Goal: Navigation & Orientation: Find specific page/section

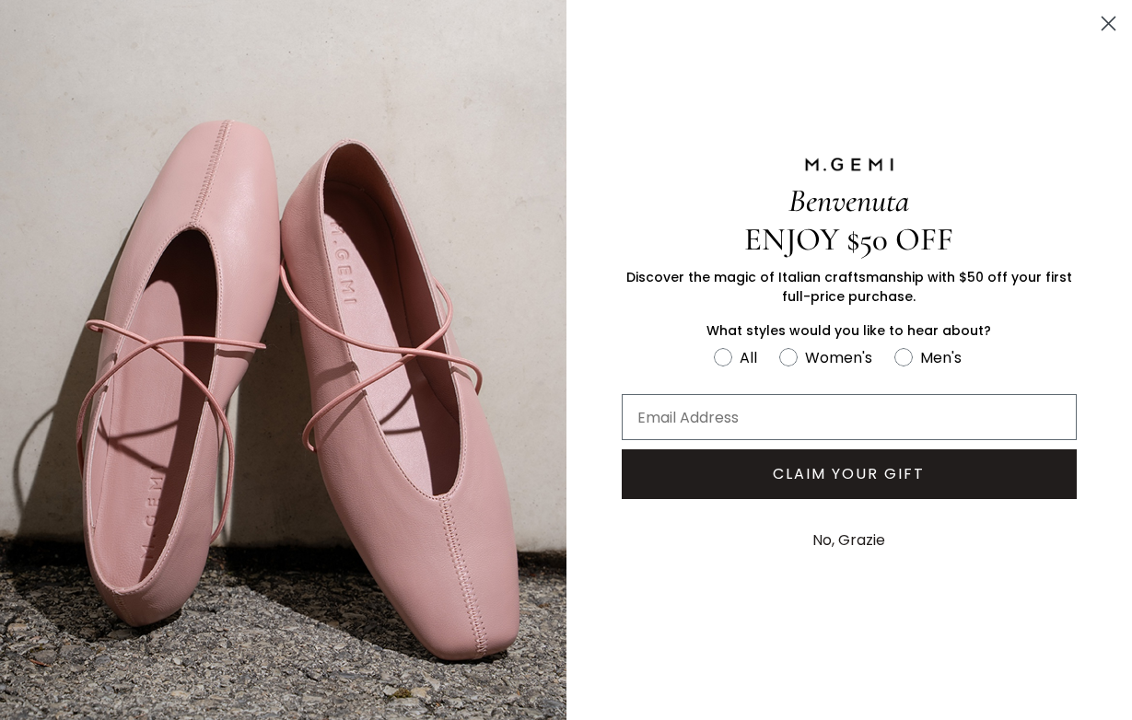
click at [91, 88] on img "FULLSCREEN Form" at bounding box center [283, 360] width 567 height 720
click at [1114, 26] on circle "Close dialog" at bounding box center [1108, 23] width 30 height 30
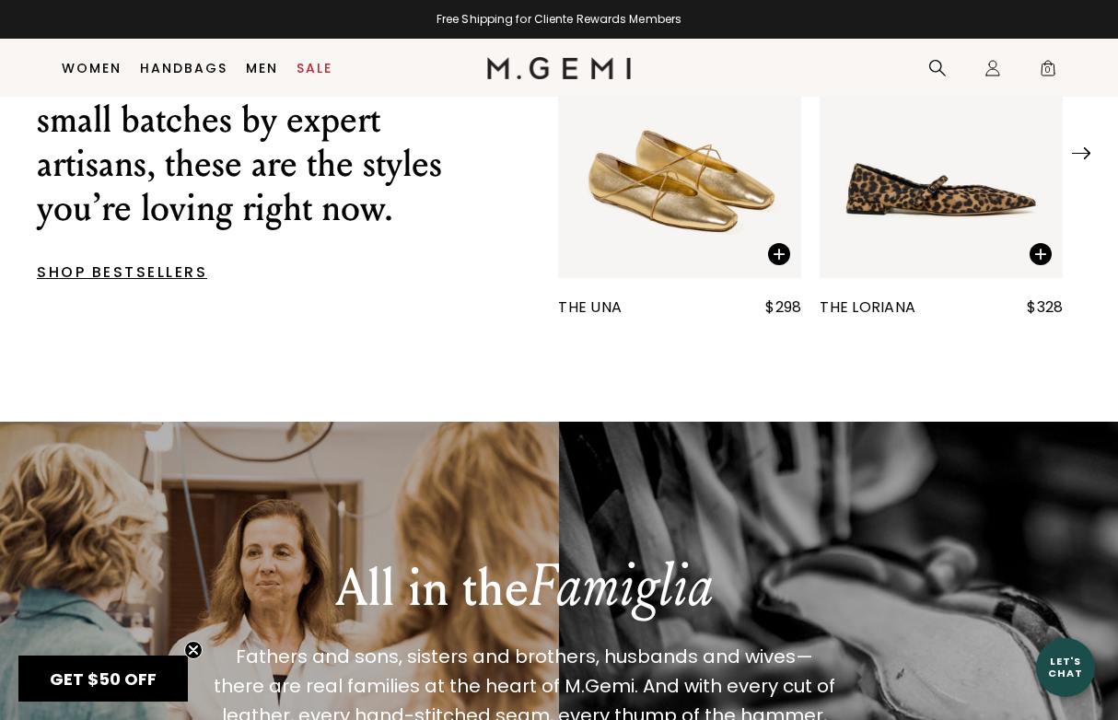
scroll to position [514, 0]
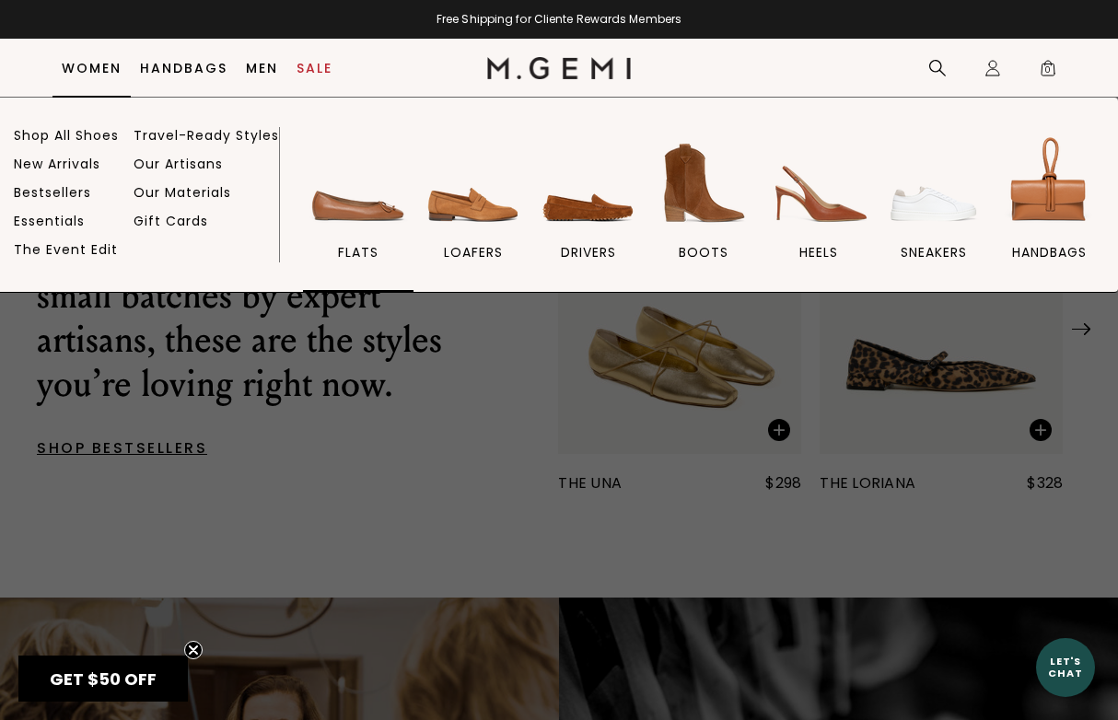
click at [342, 240] on link "flats" at bounding box center [358, 212] width 111 height 160
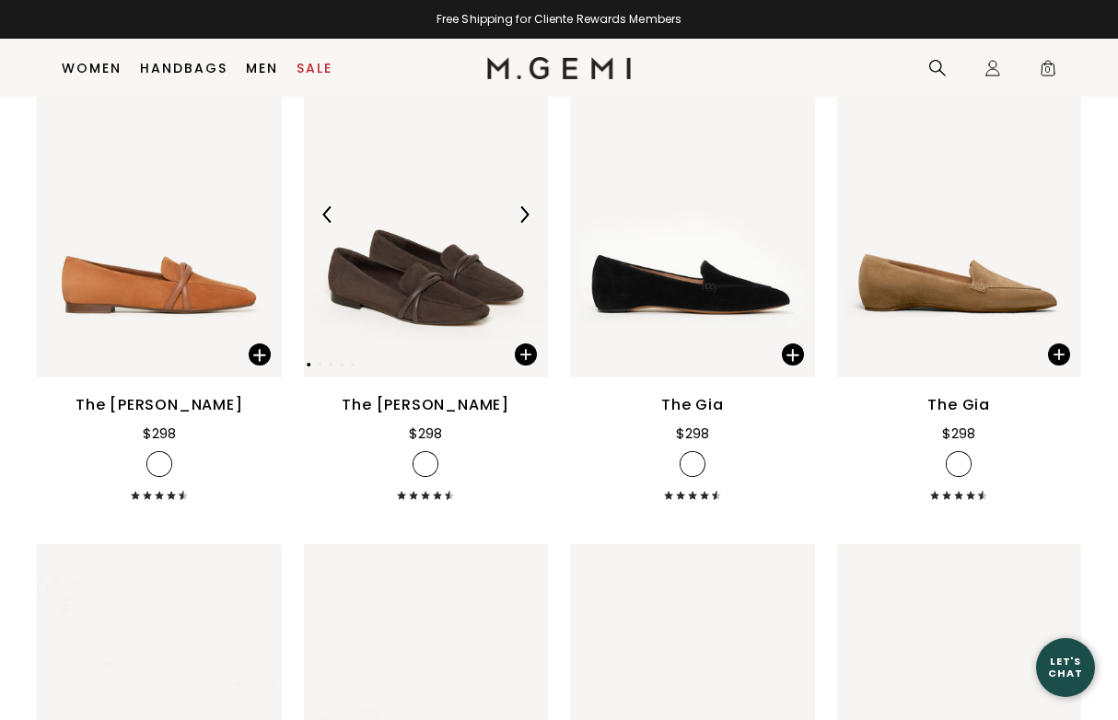
scroll to position [883, 0]
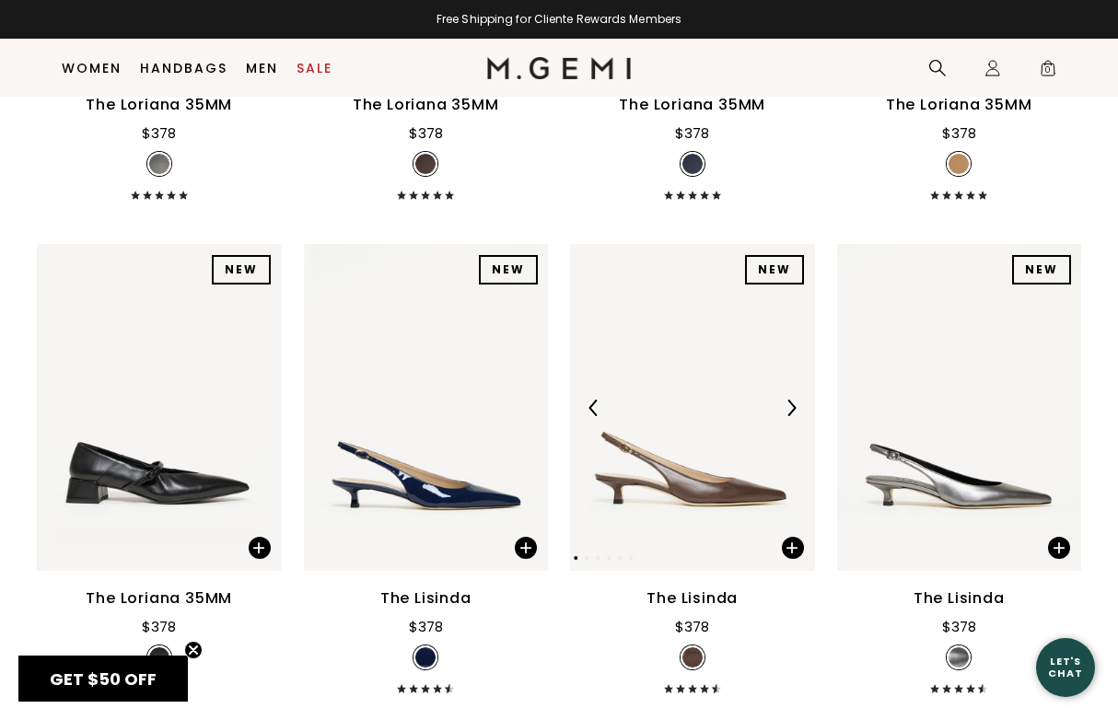
scroll to position [1343, 0]
